Goal: Task Accomplishment & Management: Use online tool/utility

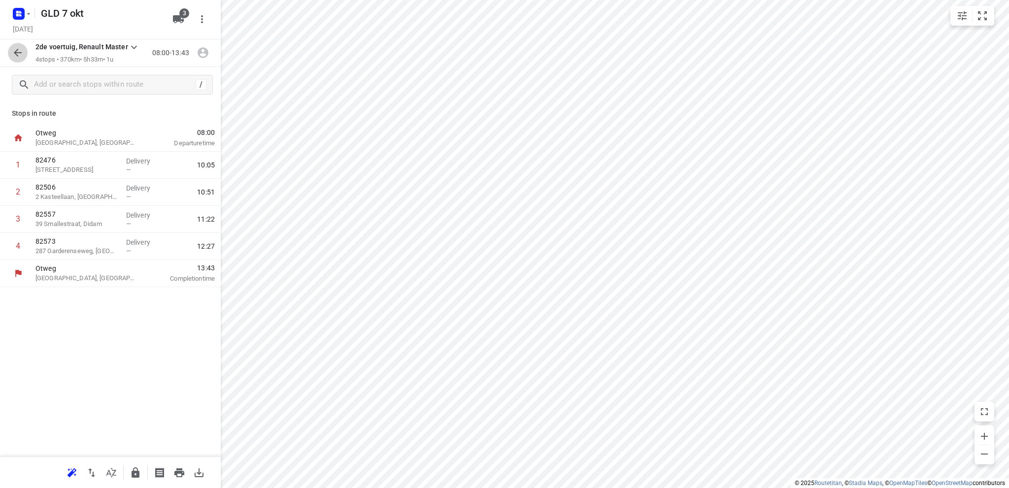
click at [15, 48] on icon "button" at bounding box center [18, 53] width 12 height 12
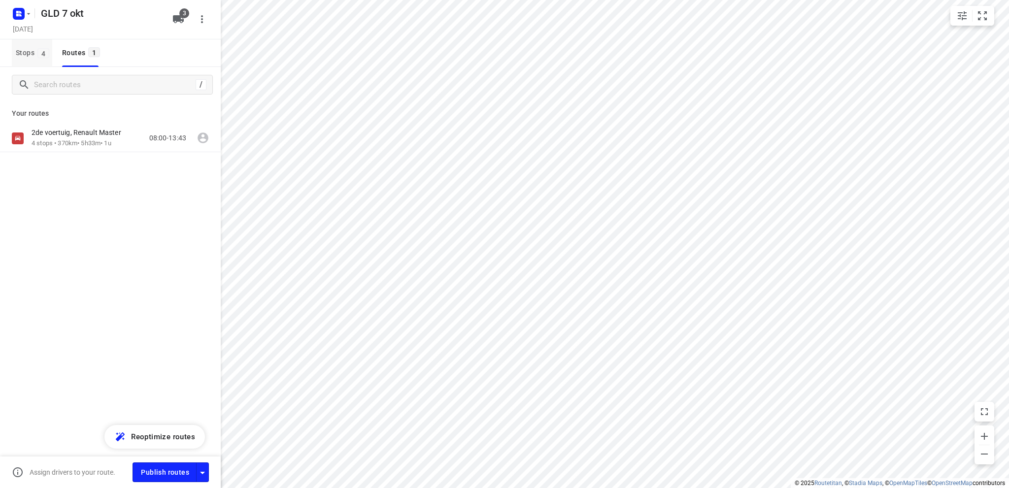
click at [24, 51] on span "Stops 4" at bounding box center [34, 53] width 36 height 12
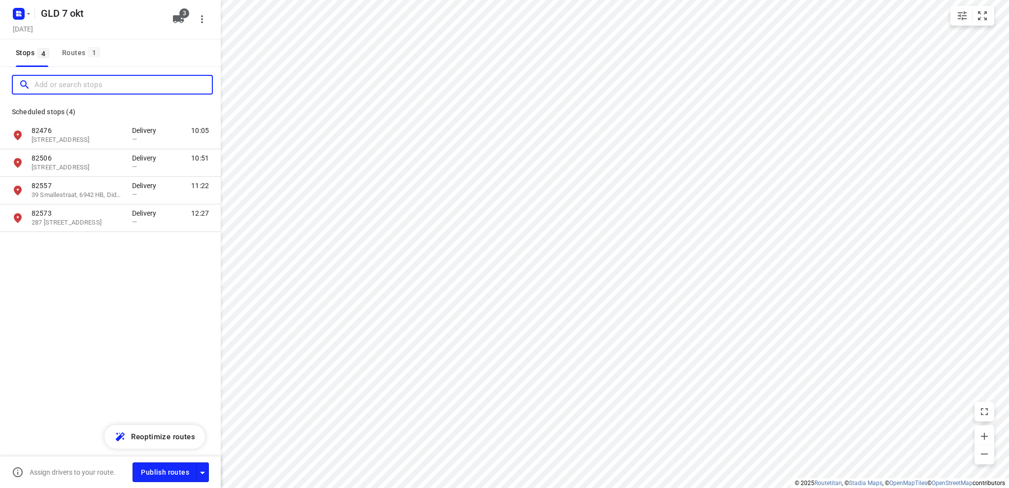
click at [43, 85] on input "Add or search stops" at bounding box center [122, 84] width 177 height 15
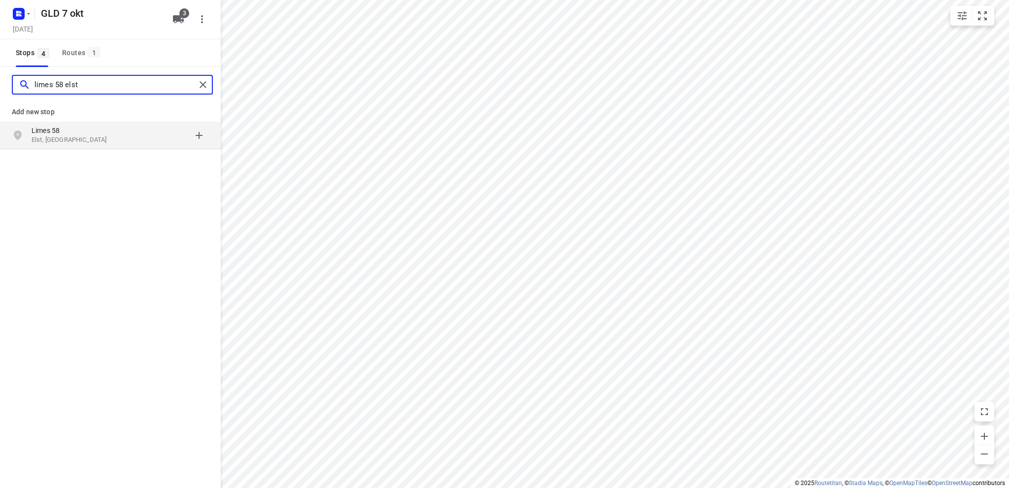
type input "limes 58 elst"
click at [83, 134] on p "Limes 58" at bounding box center [77, 131] width 91 height 10
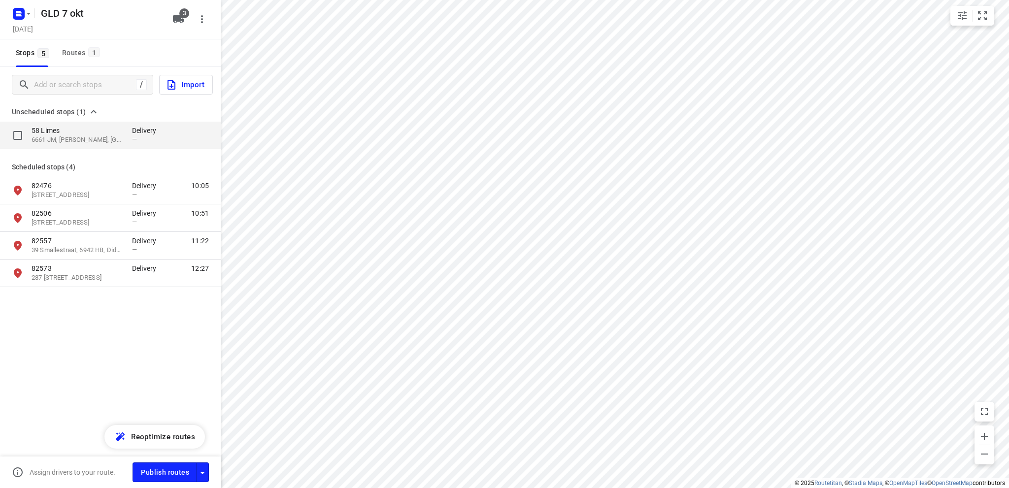
click at [66, 132] on p "58 Limes" at bounding box center [77, 131] width 91 height 10
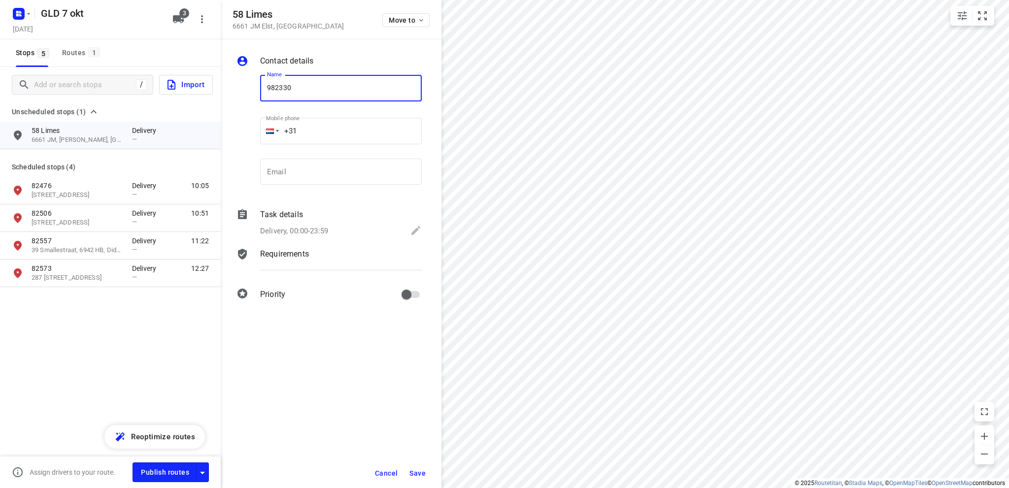
click at [271, 86] on input "982330" at bounding box center [341, 88] width 162 height 27
type input "82330"
click at [415, 229] on icon at bounding box center [415, 230] width 9 height 9
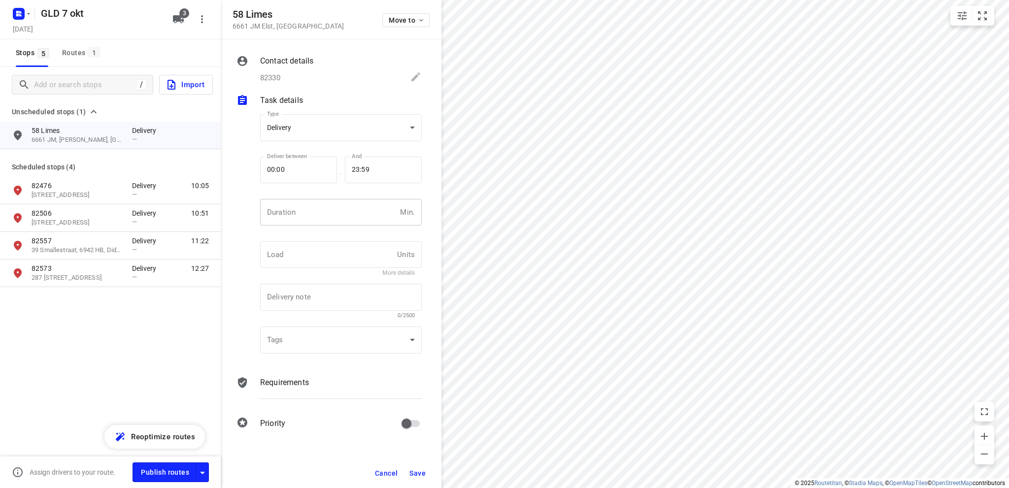
click at [297, 210] on input "number" at bounding box center [328, 212] width 136 height 27
type input "10"
click at [422, 471] on span "Save" at bounding box center [417, 473] width 16 height 8
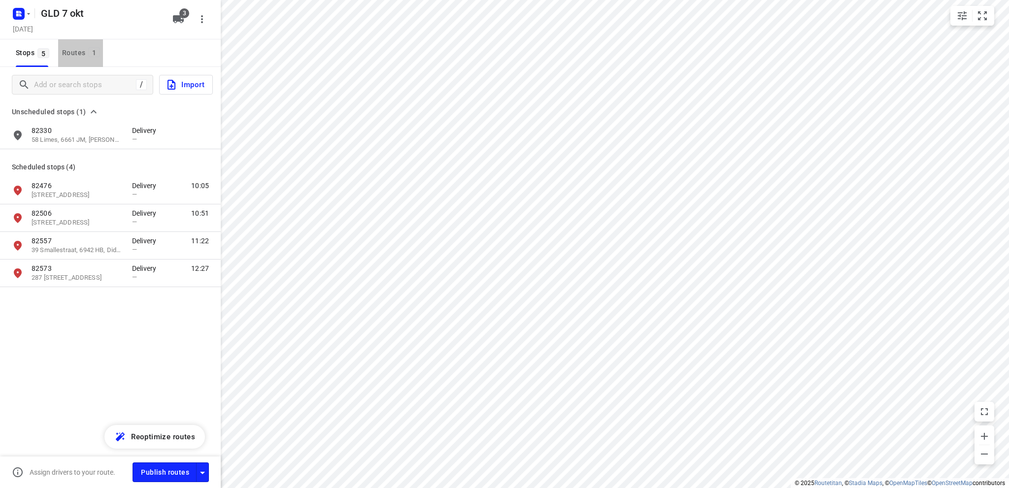
click at [72, 53] on div "Routes 1" at bounding box center [82, 53] width 41 height 12
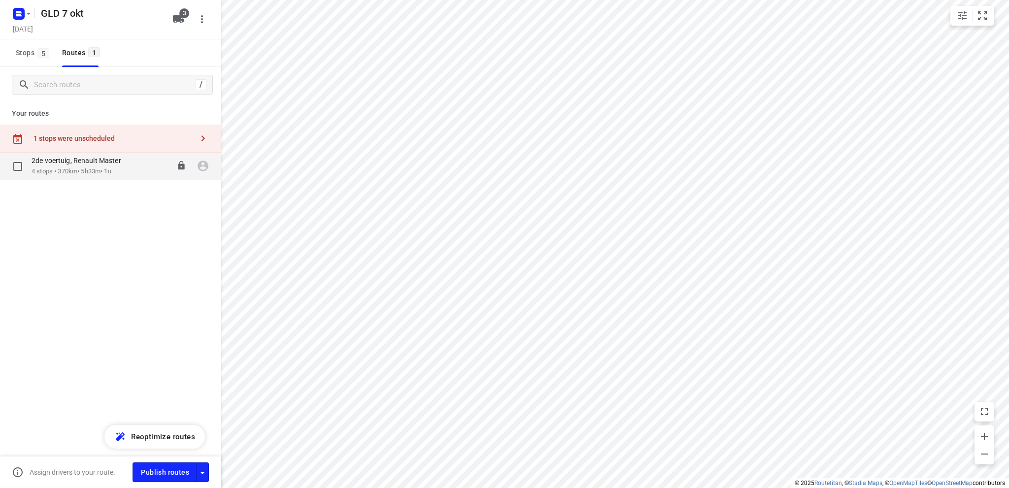
click at [77, 164] on p "2de voertuig, Renault Master" at bounding box center [80, 160] width 96 height 9
